Goal: Task Accomplishment & Management: Use online tool/utility

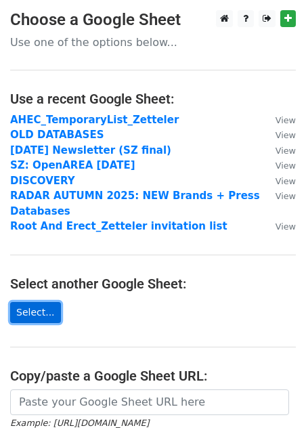
click at [34, 312] on link "Select..." at bounding box center [35, 312] width 51 height 21
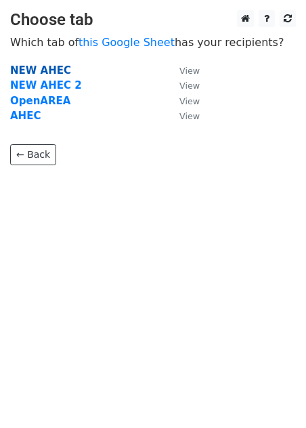
click at [37, 70] on strong "NEW AHEC" at bounding box center [40, 70] width 61 height 12
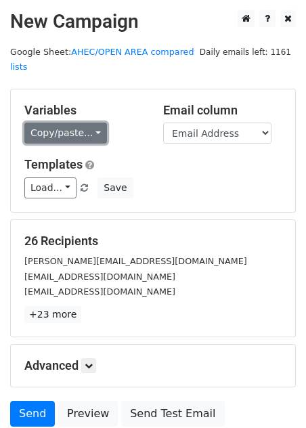
click at [36, 135] on link "Copy/paste..." at bounding box center [65, 133] width 83 height 21
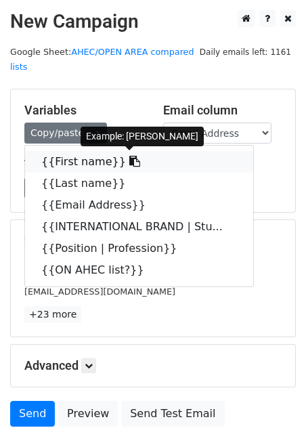
click at [47, 158] on link "{{First name}}" at bounding box center [139, 162] width 228 height 22
